Goal: Task Accomplishment & Management: Complete application form

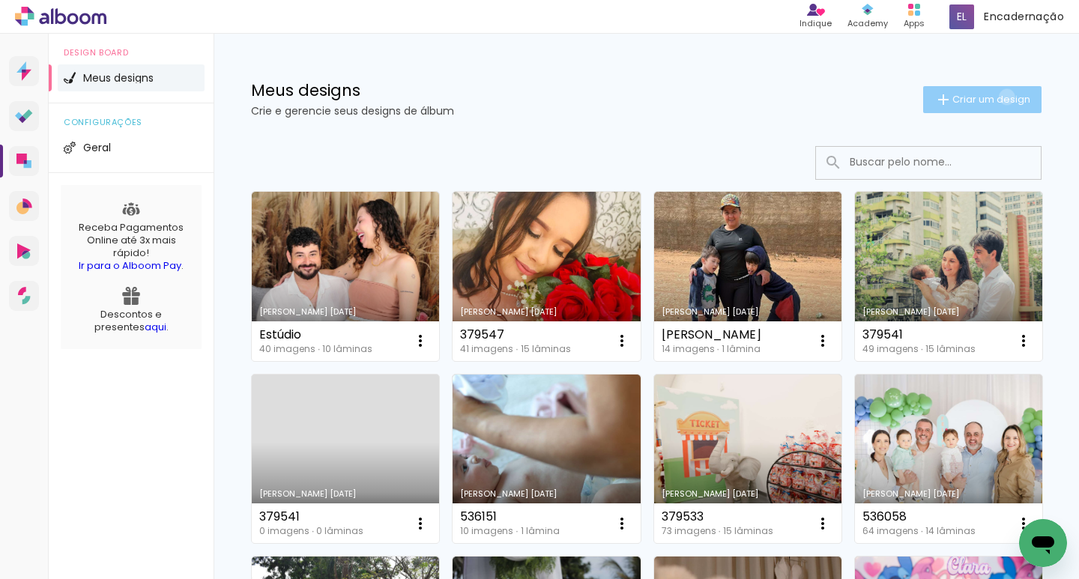
click at [993, 97] on span "Criar um design" at bounding box center [991, 99] width 78 height 10
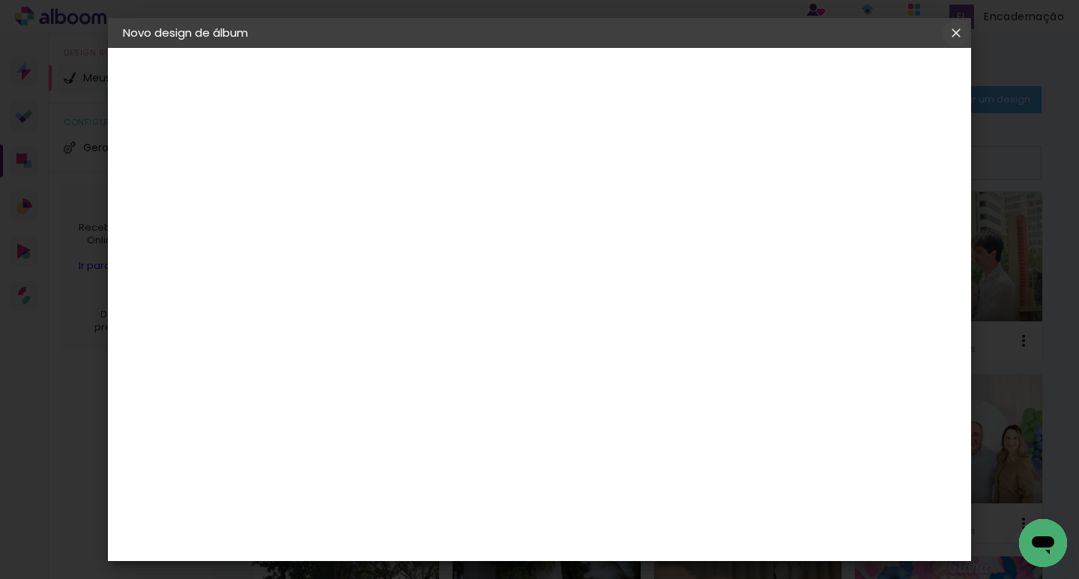
click at [959, 34] on iron-icon at bounding box center [956, 32] width 18 height 15
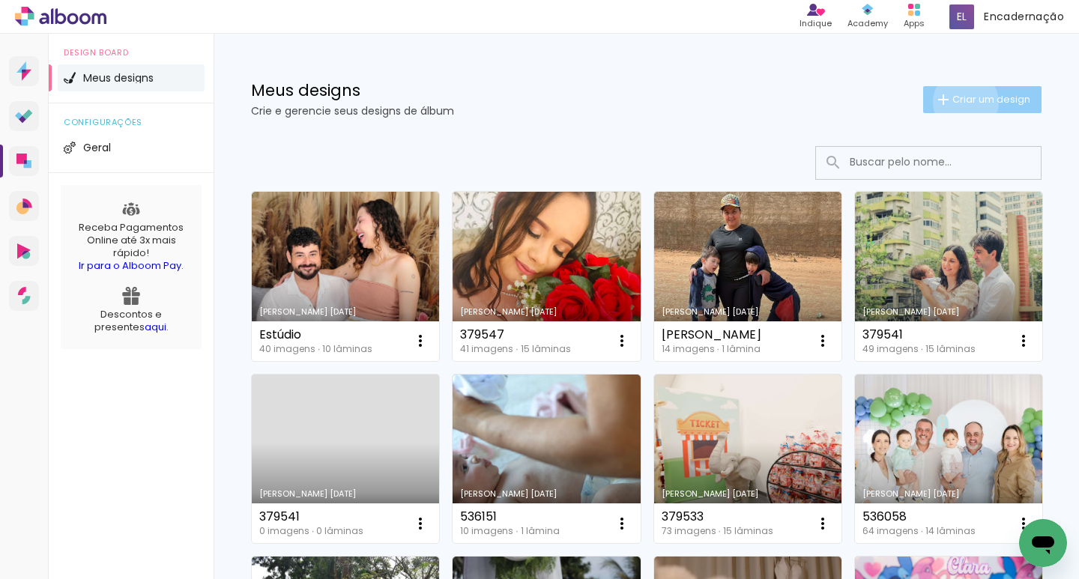
click at [952, 102] on span "Criar um design" at bounding box center [991, 99] width 78 height 10
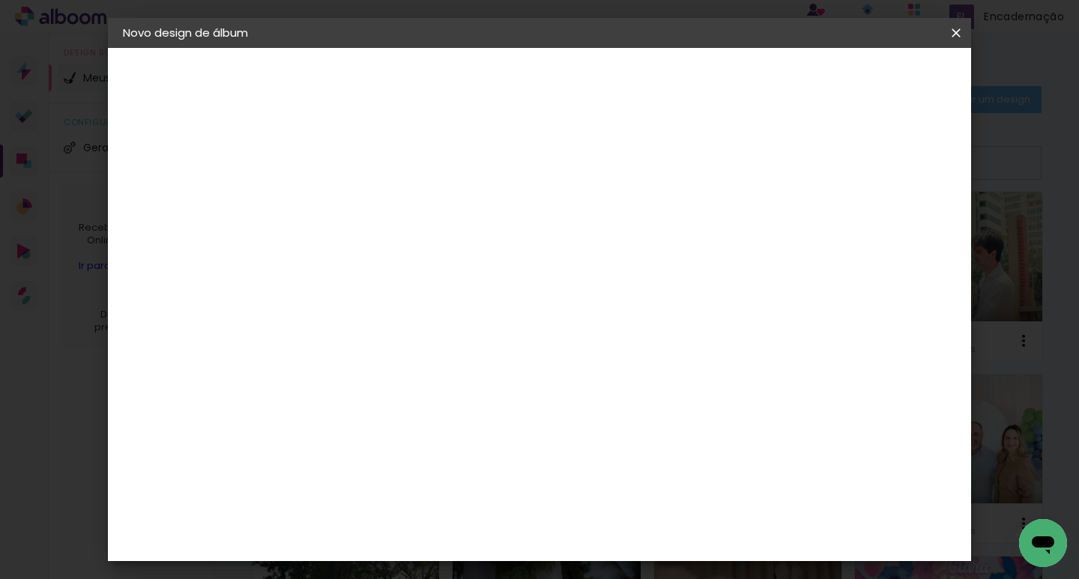
click at [368, 200] on input at bounding box center [368, 201] width 0 height 23
click at [368, 211] on input at bounding box center [368, 201] width 0 height 23
type input "Estúdio 02"
type paper-input "Estúdio 02"
click at [522, 89] on paper-button "Avançar" at bounding box center [484, 79] width 73 height 25
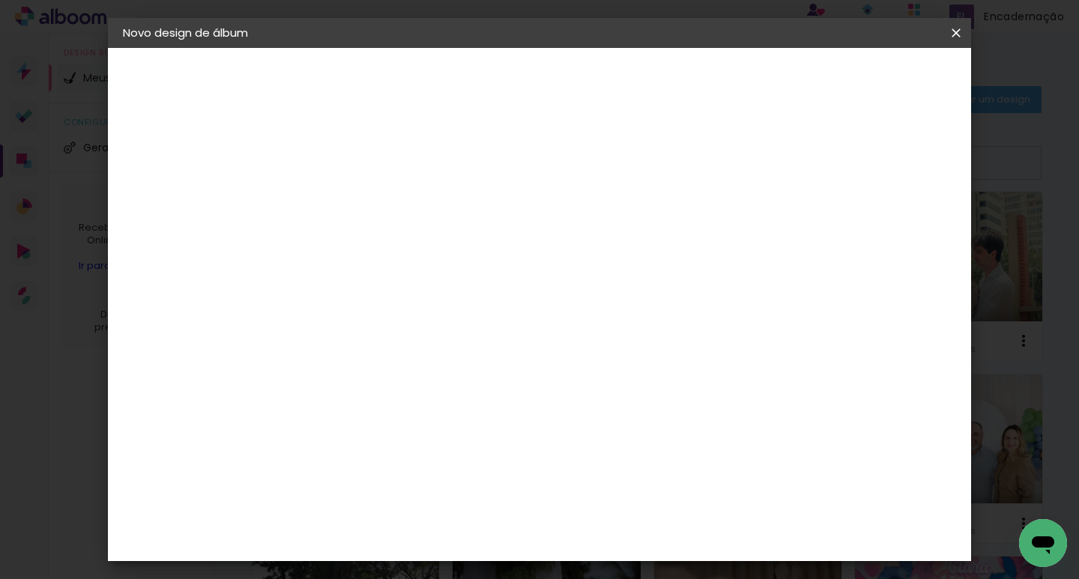
click at [423, 282] on input at bounding box center [405, 285] width 151 height 19
type input "[PERSON_NAME]"
type paper-input "[PERSON_NAME]"
click at [423, 327] on paper-item "[PERSON_NAME]" at bounding box center [395, 338] width 140 height 33
click at [0, 0] on slot "Tamanho Livre" at bounding box center [0, 0] width 0 height 0
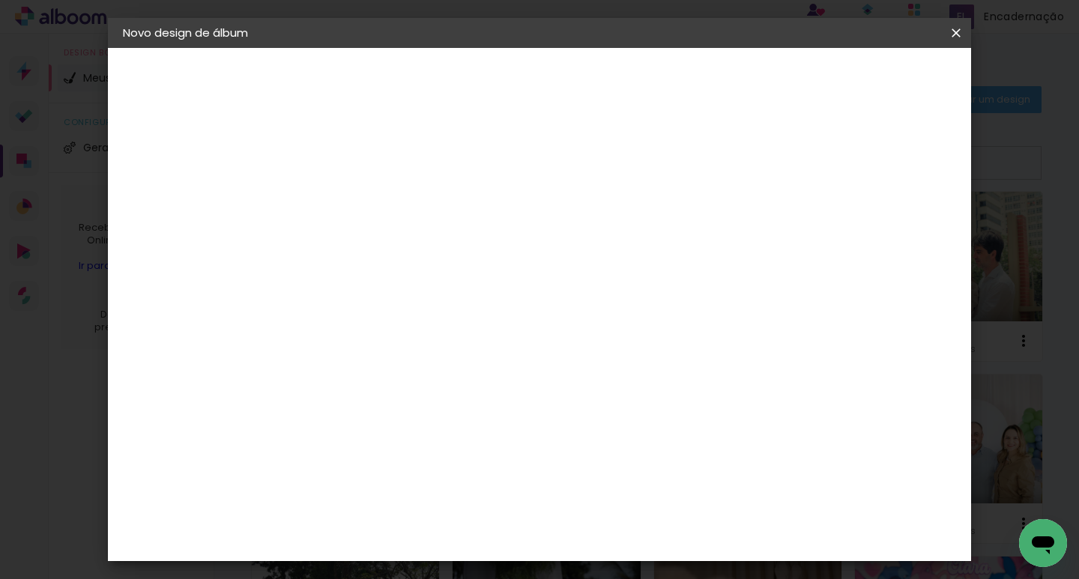
click at [395, 338] on div "[PERSON_NAME]" at bounding box center [408, 339] width 100 height 12
click at [0, 0] on slot "Avançar" at bounding box center [0, 0] width 0 height 0
click at [426, 250] on input "text" at bounding box center [397, 261] width 58 height 23
click at [582, 277] on paper-item "Slim Book" at bounding box center [637, 279] width 300 height 30
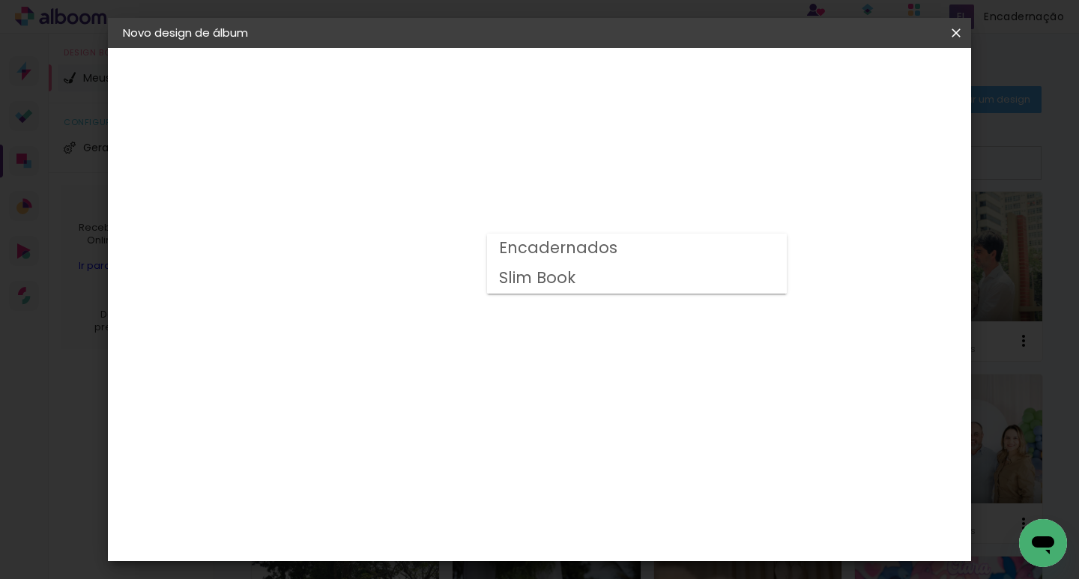
type input "Slim Book"
click at [469, 288] on span "25 x 50" at bounding box center [434, 303] width 70 height 31
click at [0, 0] on slot "Avançar" at bounding box center [0, 0] width 0 height 0
click at [825, 175] on div "mm Mostrar sangria" at bounding box center [601, 162] width 552 height 34
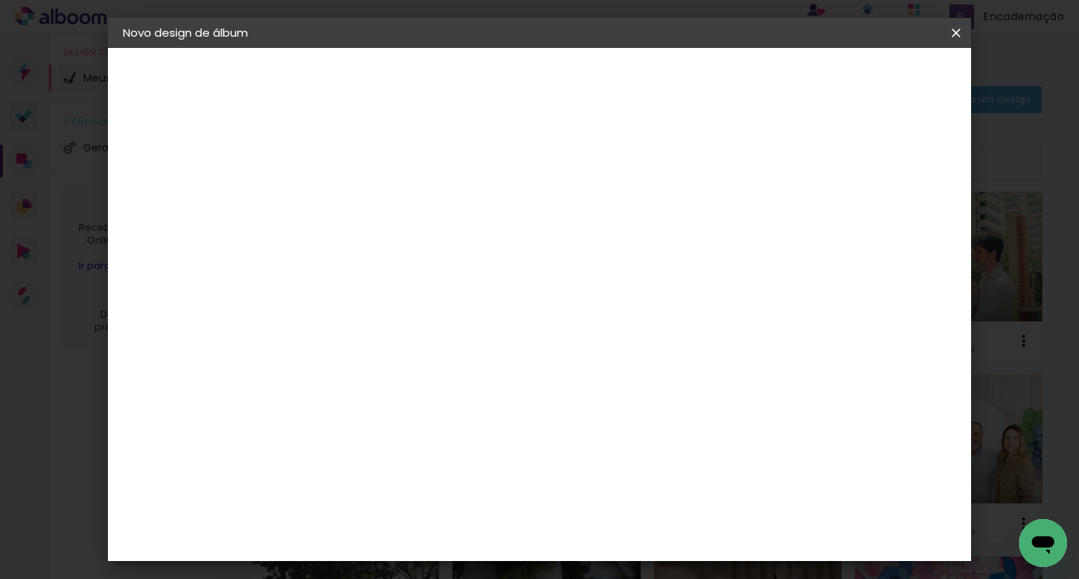
click at [778, 166] on div at bounding box center [770, 161] width 13 height 13
type paper-checkbox "on"
click at [863, 77] on span "Iniciar design" at bounding box center [828, 79] width 68 height 10
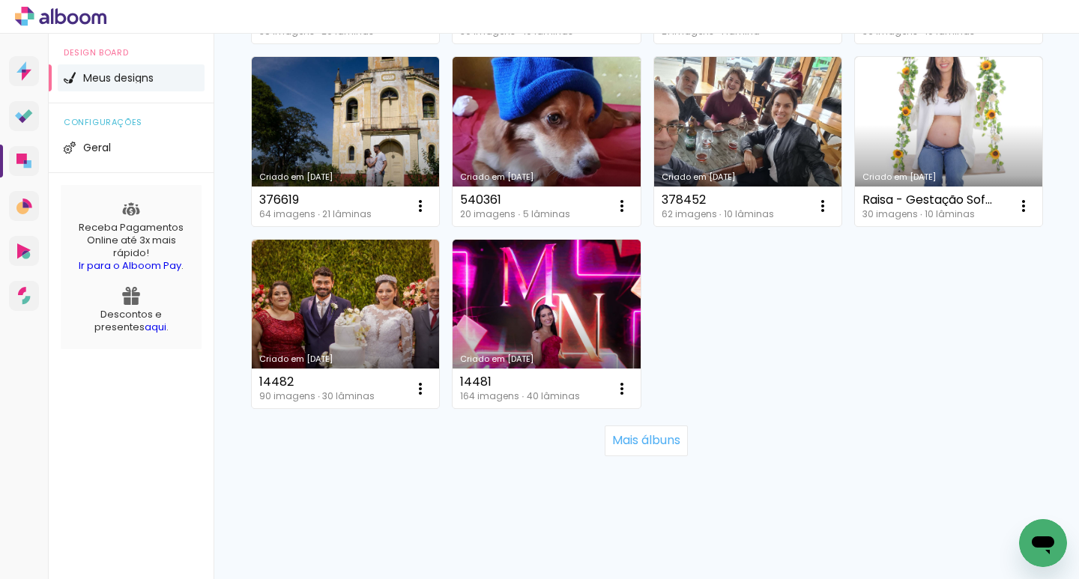
scroll to position [1199, 0]
